Goal: Task Accomplishment & Management: Complete application form

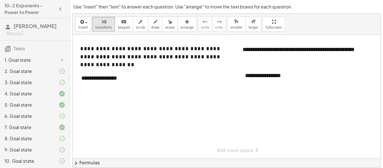
scroll to position [23, 0]
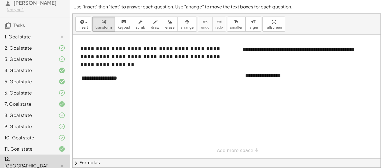
click at [132, 88] on div at bounding box center [234, 97] width 322 height 124
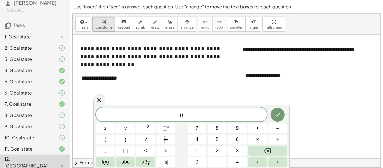
scroll to position [1, 0]
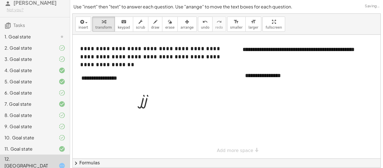
click at [146, 111] on div at bounding box center [234, 97] width 322 height 124
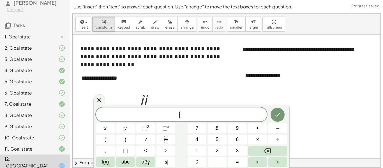
scroll to position [0, 0]
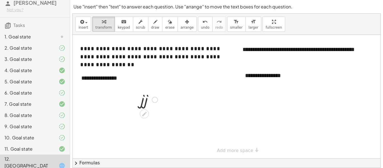
click at [145, 102] on div at bounding box center [149, 99] width 22 height 19
click at [143, 111] on icon at bounding box center [144, 113] width 6 height 6
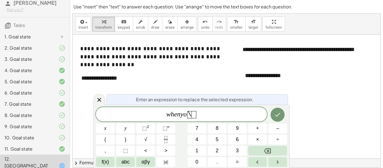
scroll to position [3, 0]
click at [98, 104] on div at bounding box center [99, 99] width 12 height 11
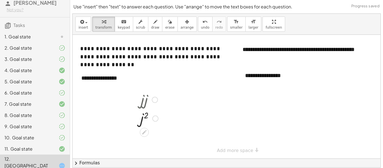
click at [154, 101] on div at bounding box center [155, 100] width 6 height 6
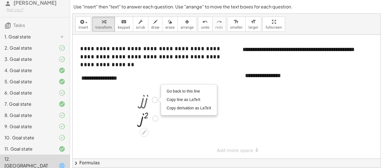
click at [146, 102] on div at bounding box center [149, 99] width 24 height 19
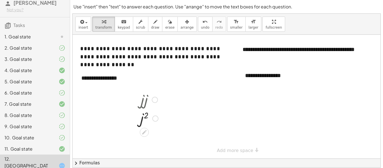
click at [146, 103] on div at bounding box center [149, 99] width 24 height 19
click at [144, 133] on icon at bounding box center [144, 132] width 6 height 6
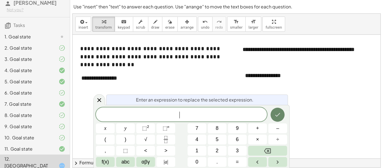
click at [274, 111] on button "Done" at bounding box center [278, 115] width 14 height 14
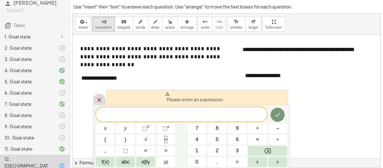
click at [102, 100] on icon at bounding box center [99, 99] width 7 height 7
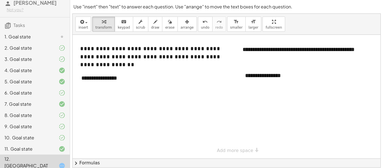
drag, startPoint x: 136, startPoint y: 94, endPoint x: 243, endPoint y: 170, distance: 131.0
click at [243, 168] on html "10-2 Exponents - Power to Power [PERSON_NAME] Not you? Tasks 1. Goal state 2. G…" at bounding box center [191, 93] width 383 height 186
click at [98, 77] on div "**********" at bounding box center [118, 77] width 84 height 19
click at [125, 78] on div "**********" at bounding box center [118, 77] width 84 height 19
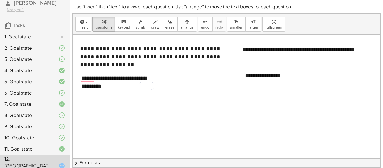
click at [169, 86] on div at bounding box center [234, 120] width 322 height 171
click at [267, 78] on div "**********" at bounding box center [281, 75] width 84 height 19
click at [284, 80] on div "**********" at bounding box center [281, 75] width 84 height 19
click at [293, 78] on div "**********" at bounding box center [281, 75] width 84 height 19
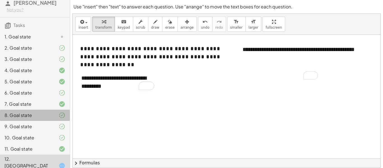
click at [56, 114] on div at bounding box center [58, 115] width 16 height 7
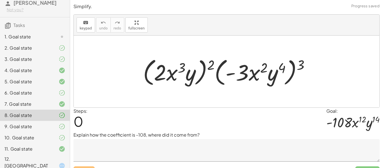
click at [62, 127] on icon at bounding box center [62, 126] width 7 height 7
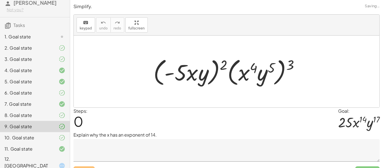
click at [62, 137] on icon at bounding box center [62, 137] width 7 height 7
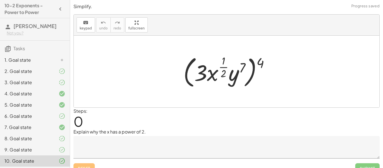
click at [63, 147] on icon at bounding box center [62, 149] width 7 height 7
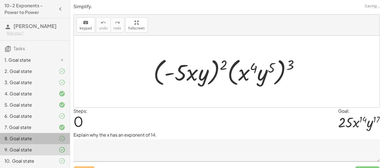
click at [61, 138] on icon at bounding box center [62, 138] width 7 height 7
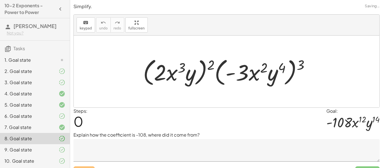
click at [111, 153] on textarea at bounding box center [226, 150] width 306 height 22
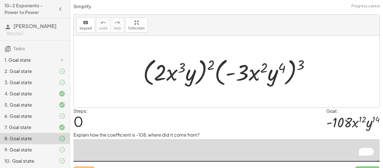
click at [36, 69] on div "2. Goal state" at bounding box center [26, 71] width 45 height 7
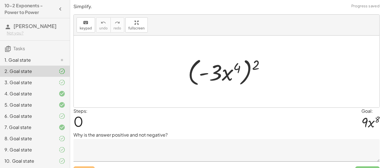
click at [115, 144] on textarea at bounding box center [226, 150] width 306 height 22
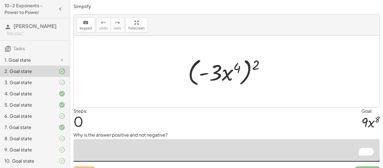
click at [48, 110] on div "4. Goal state" at bounding box center [35, 115] width 70 height 11
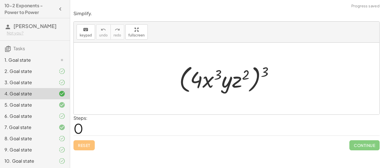
click at [54, 81] on div at bounding box center [58, 82] width 16 height 7
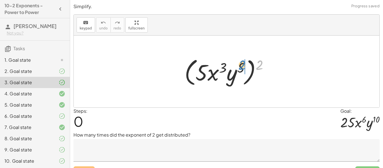
drag, startPoint x: 253, startPoint y: 58, endPoint x: 255, endPoint y: 64, distance: 6.5
click at [255, 64] on div at bounding box center [229, 72] width 94 height 32
drag, startPoint x: 258, startPoint y: 65, endPoint x: 207, endPoint y: 72, distance: 51.5
click at [207, 72] on div at bounding box center [229, 72] width 94 height 32
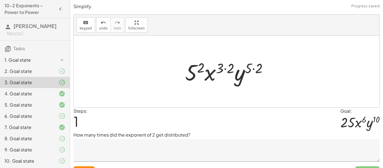
click at [202, 68] on div at bounding box center [228, 71] width 93 height 29
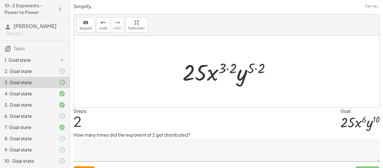
click at [224, 67] on div at bounding box center [229, 71] width 98 height 29
click at [260, 65] on div at bounding box center [229, 71] width 98 height 29
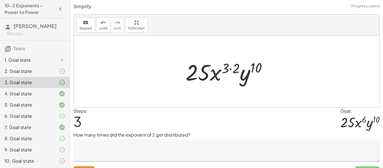
click at [231, 68] on div at bounding box center [228, 71] width 91 height 29
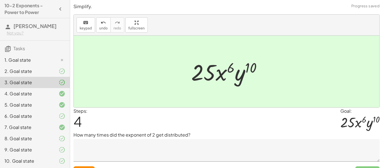
click at [160, 147] on textarea at bounding box center [226, 150] width 306 height 22
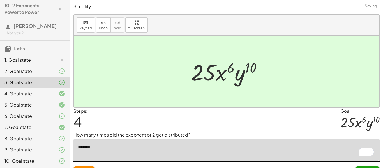
scroll to position [12, 0]
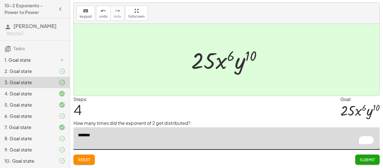
type textarea "*******"
click at [362, 164] on button "Submit" at bounding box center [367, 160] width 24 height 10
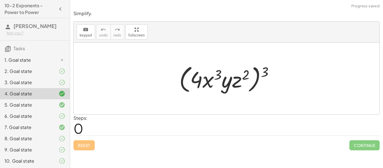
scroll to position [23, 0]
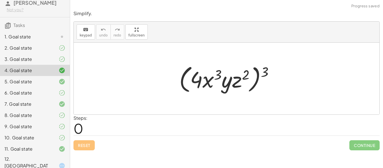
click at [52, 162] on div at bounding box center [58, 165] width 16 height 7
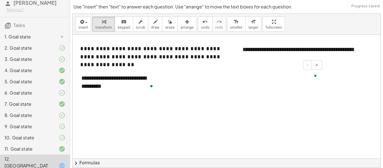
click at [278, 73] on div "To enrich screen reader interactions, please activate Accessibility in Grammarl…" at bounding box center [281, 75] width 84 height 19
click at [288, 101] on div at bounding box center [234, 120] width 322 height 171
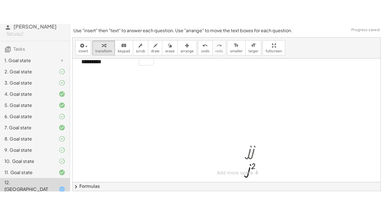
scroll to position [0, 0]
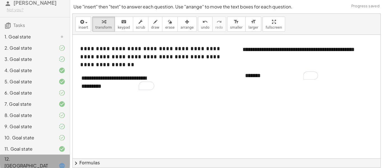
click at [58, 162] on div at bounding box center [58, 165] width 16 height 7
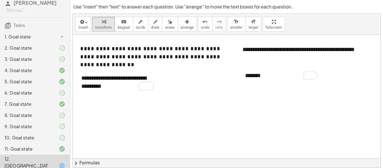
click at [78, 161] on span "chevron_right" at bounding box center [76, 163] width 7 height 7
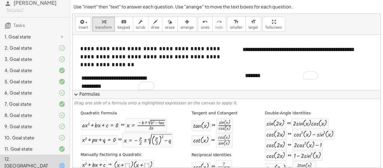
click at [85, 95] on button "expand_more Formulas" at bounding box center [227, 94] width 308 height 9
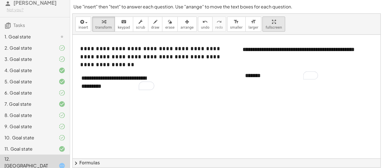
click at [263, 58] on div "**********" at bounding box center [227, 91] width 308 height 154
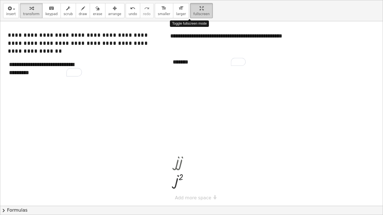
click at [183, 0] on html "10-2 Exponents - Power to Power [PERSON_NAME] Not you? Tasks 1. Goal state 2. G…" at bounding box center [191, 107] width 383 height 215
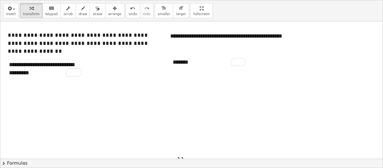
scroll to position [23, 0]
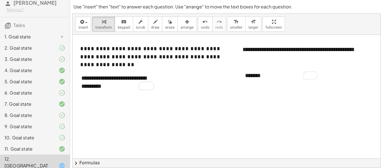
click at [61, 162] on icon at bounding box center [62, 165] width 7 height 7
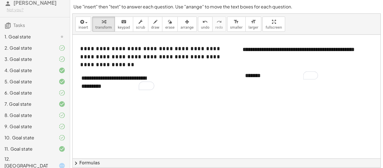
scroll to position [0, 0]
